Goal: Task Accomplishment & Management: Use online tool/utility

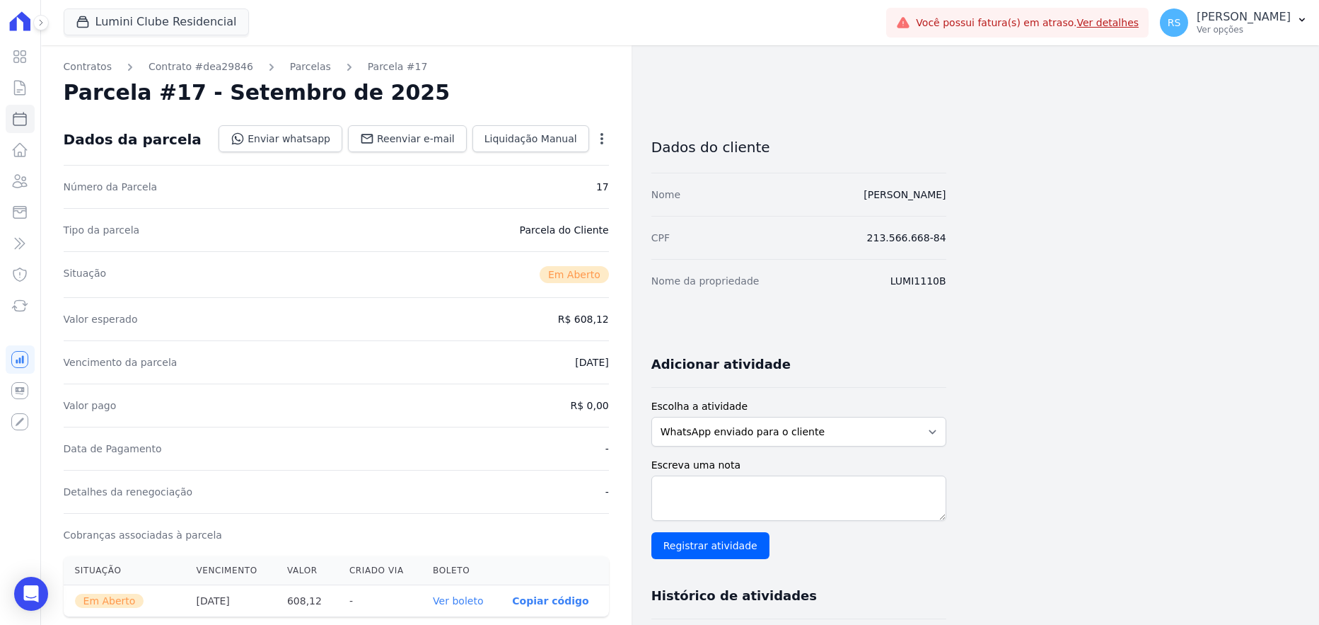
select select
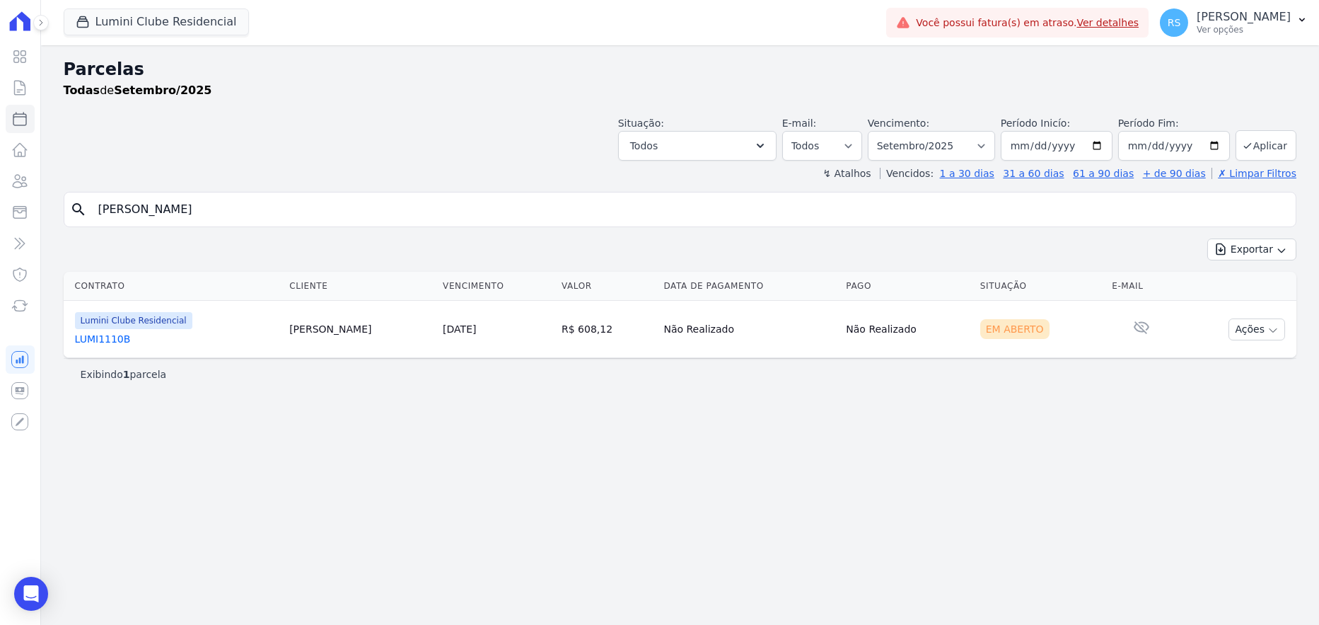
click at [310, 218] on input "DAMIÃO VIEIRA DA SILVA" at bounding box center [690, 209] width 1200 height 28
paste input "33510330000622071"
click at [310, 218] on input "33510330000622071" at bounding box center [690, 209] width 1200 height 28
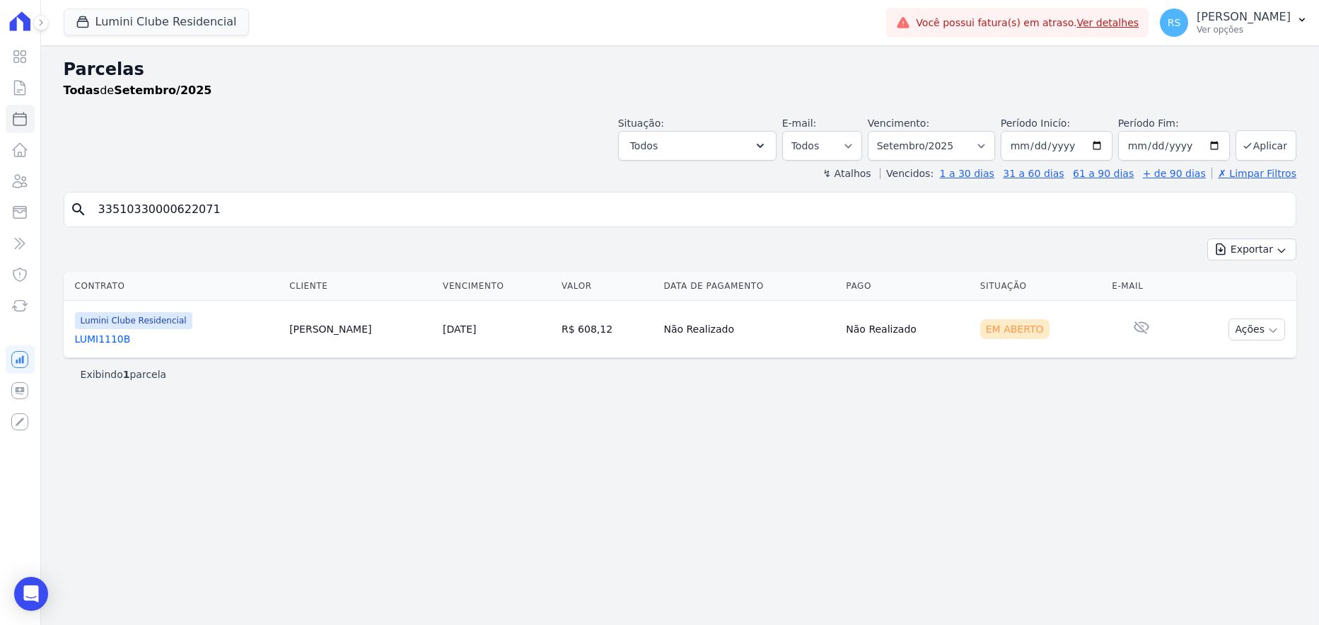
click at [310, 218] on input "33510330000622071" at bounding box center [690, 209] width 1200 height 28
type input "ruimar"
select select
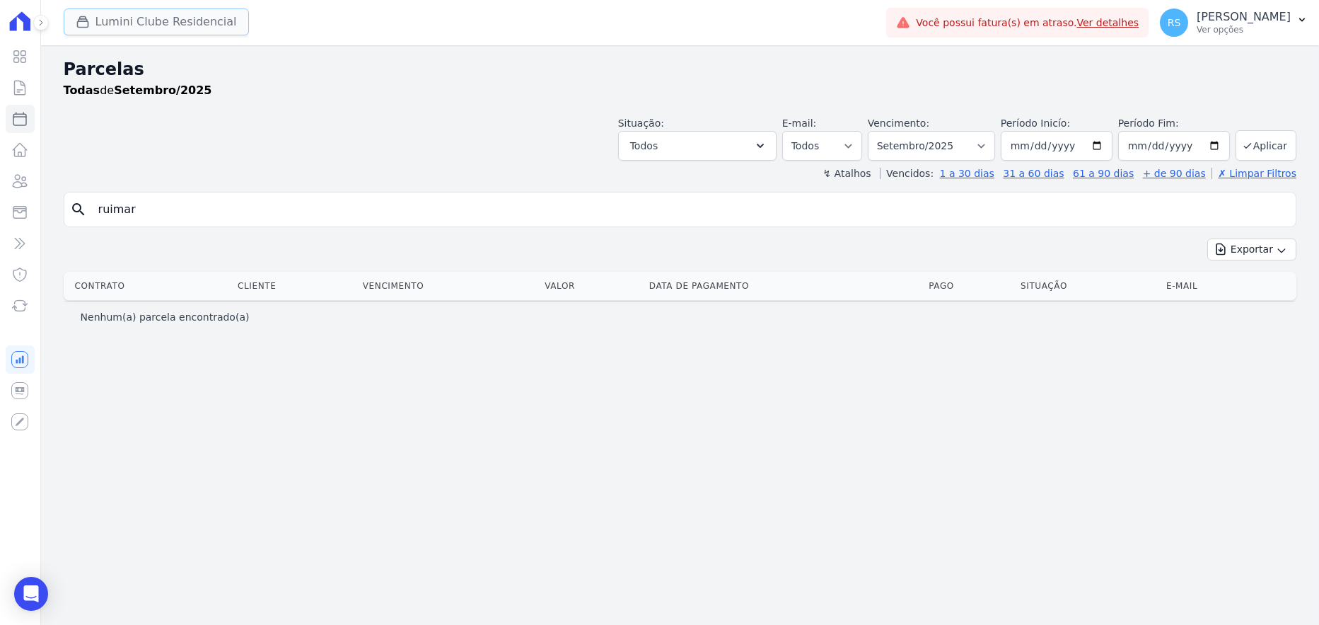
click at [148, 15] on button "Lumini Clube Residencial" at bounding box center [156, 21] width 185 height 27
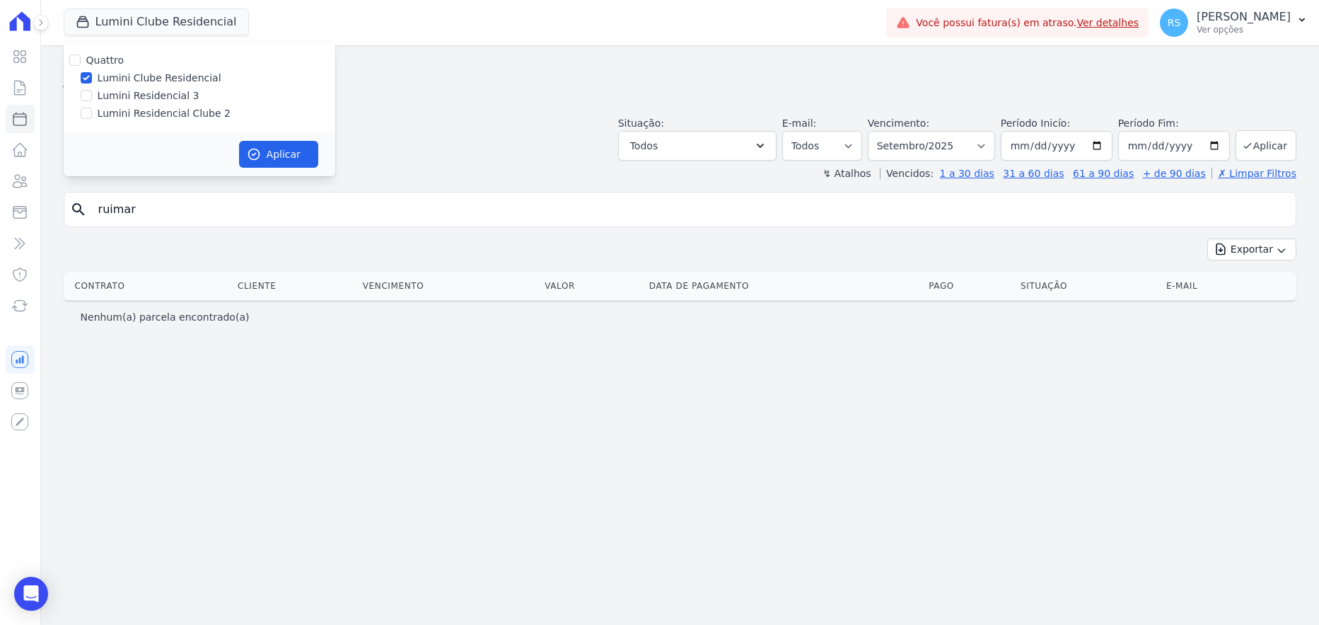
click at [166, 115] on label "Lumini Residencial Clube 2" at bounding box center [164, 113] width 133 height 15
click at [92, 115] on input "Lumini Residencial Clube 2" at bounding box center [86, 113] width 11 height 11
checkbox input "true"
click at [156, 79] on label "Lumini Clube Residencial" at bounding box center [160, 78] width 124 height 15
click at [92, 79] on input "Lumini Clube Residencial" at bounding box center [86, 77] width 11 height 11
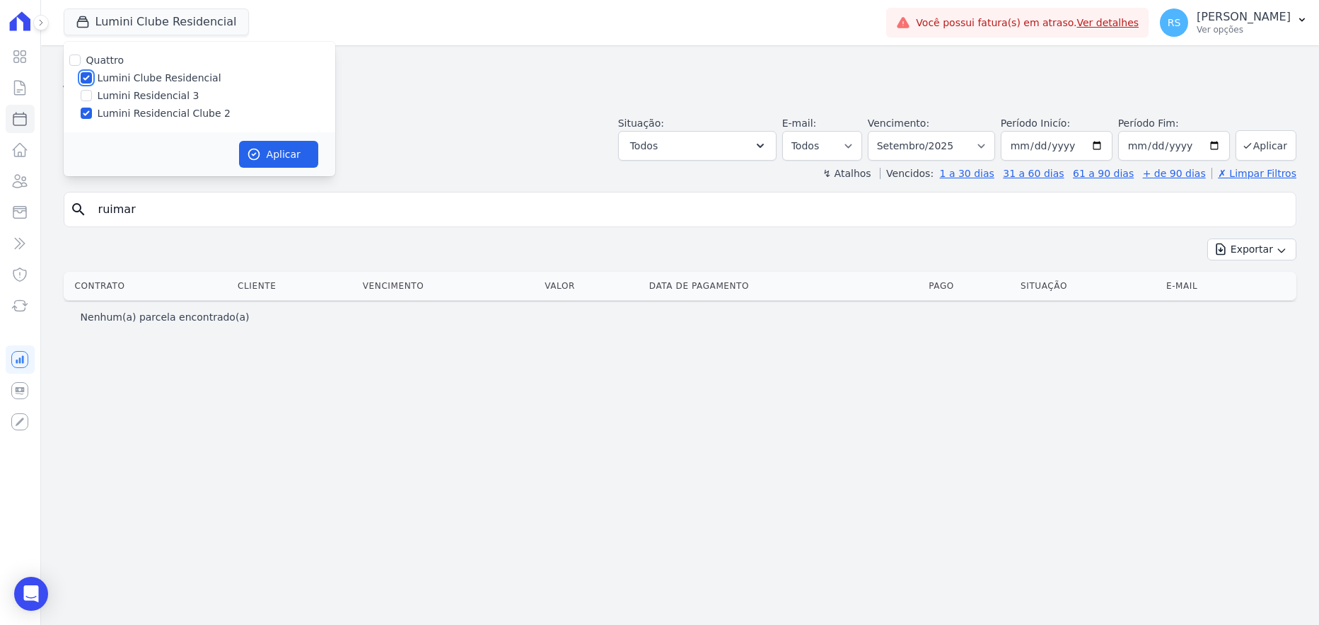
checkbox input "false"
click at [279, 149] on button "Aplicar" at bounding box center [278, 154] width 79 height 27
select select
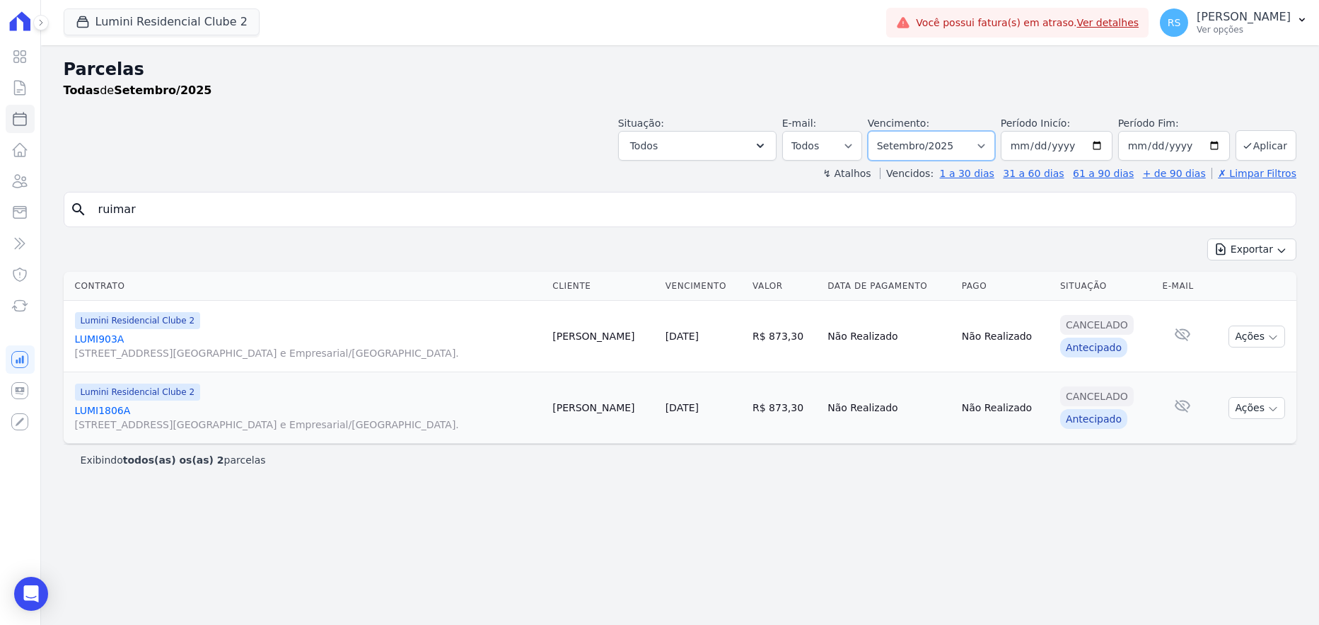
click at [990, 148] on select "Filtrar por período ──────── Todos os meses Março/2024 Abril/2024 Maio/2024 Jun…" at bounding box center [931, 146] width 127 height 30
select select "08/2025"
click at [888, 131] on select "Filtrar por período ──────── Todos os meses Março/2024 Abril/2024 Maio/2024 Jun…" at bounding box center [931, 146] width 127 height 30
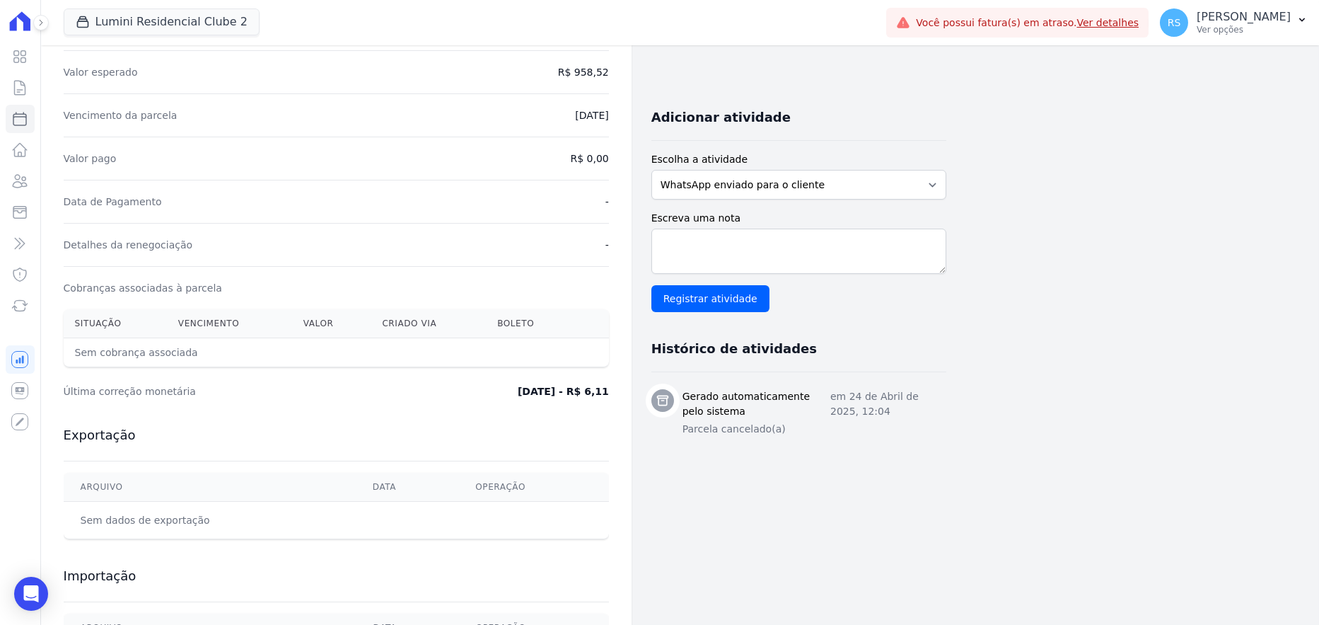
scroll to position [165, 0]
